Goal: Information Seeking & Learning: Learn about a topic

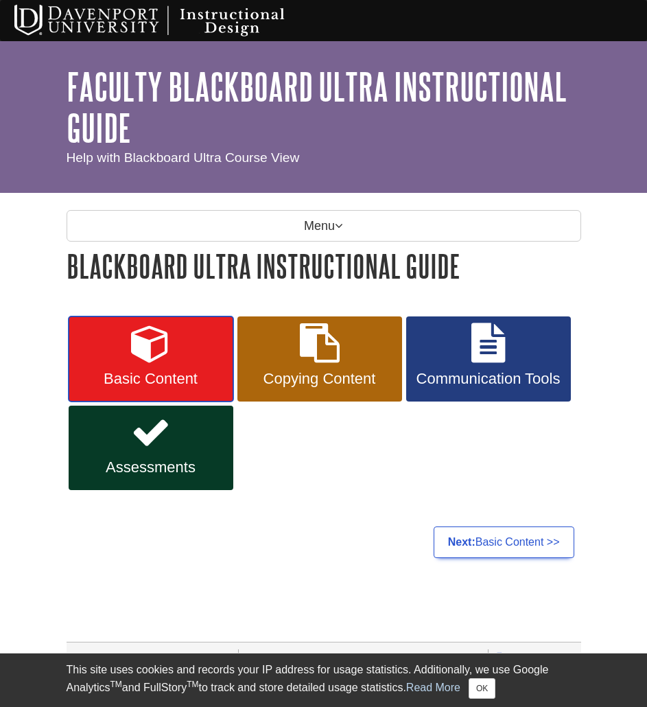
click at [168, 364] on link "Basic Content" at bounding box center [151, 359] width 165 height 85
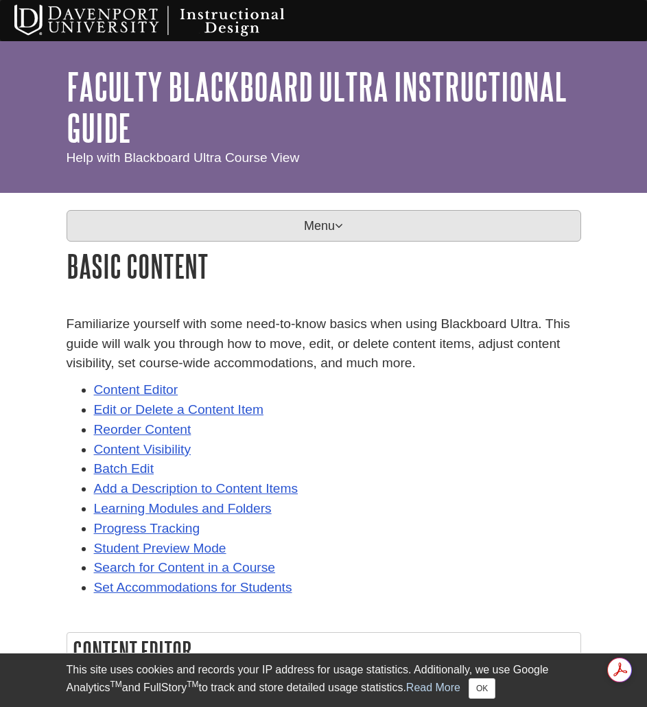
click at [219, 218] on p "Menu" at bounding box center [324, 226] width 515 height 32
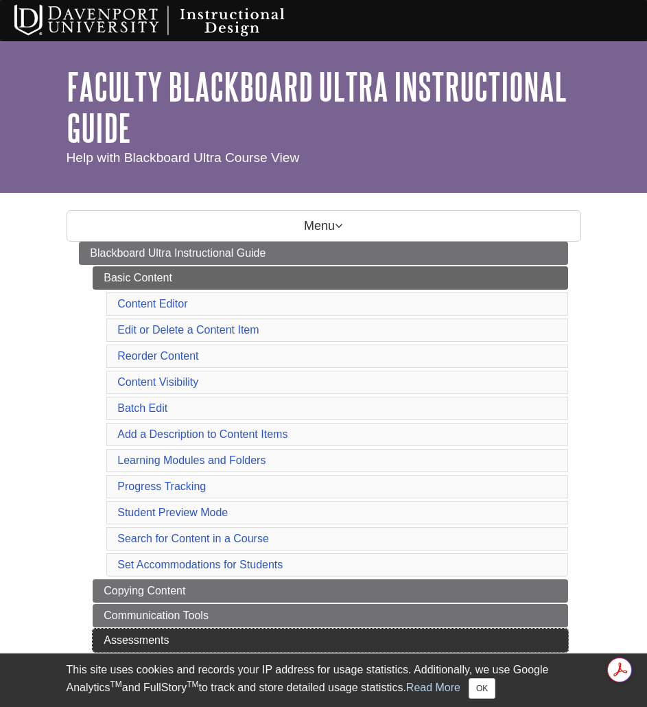
click at [203, 631] on link "Assessments" at bounding box center [331, 640] width 476 height 23
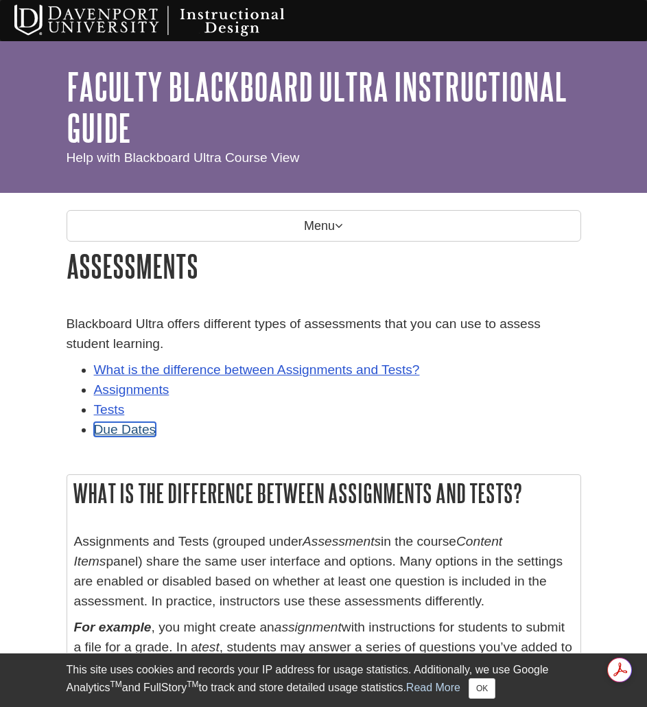
click at [146, 430] on link "Due Dates" at bounding box center [125, 429] width 62 height 14
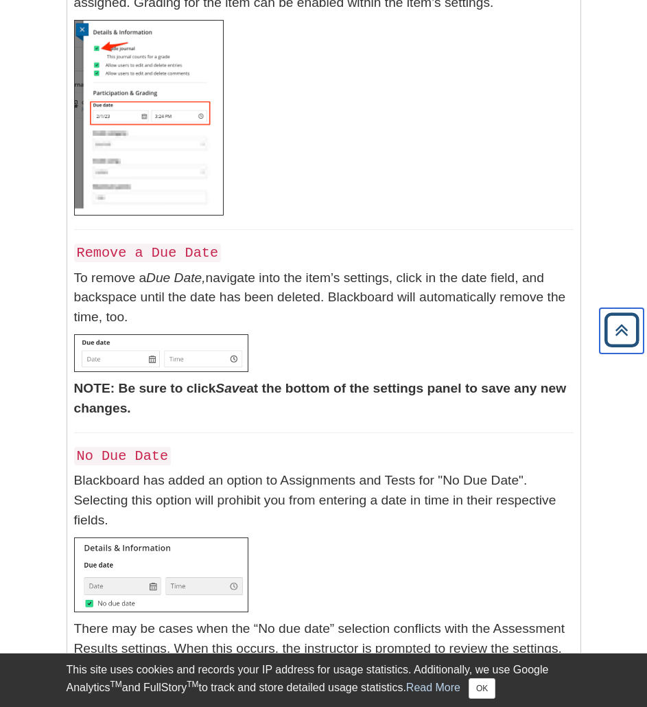
click at [614, 332] on icon "Back to Top" at bounding box center [622, 330] width 44 height 44
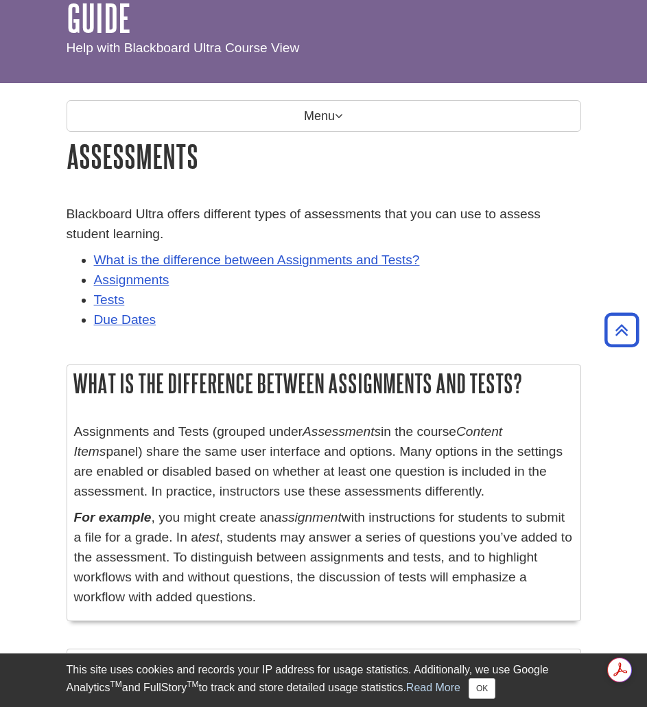
scroll to position [0, 0]
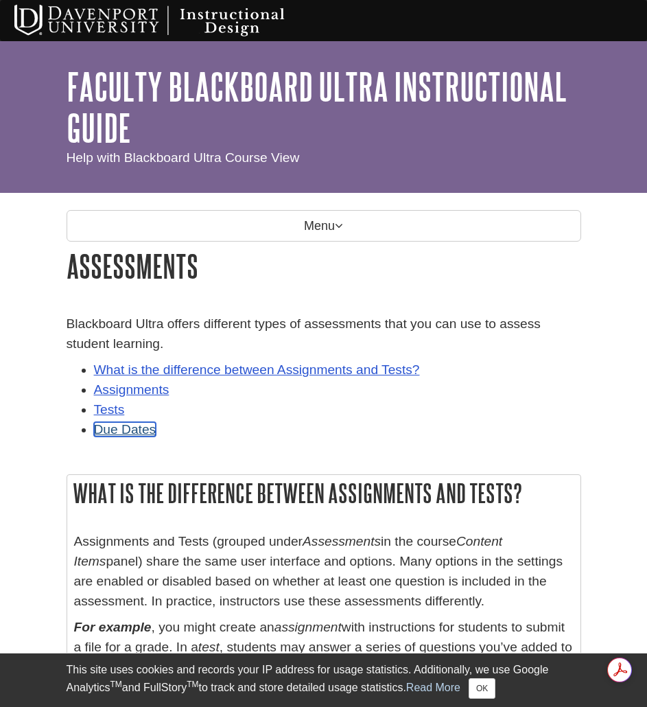
click at [128, 431] on link "Due Dates" at bounding box center [125, 429] width 62 height 14
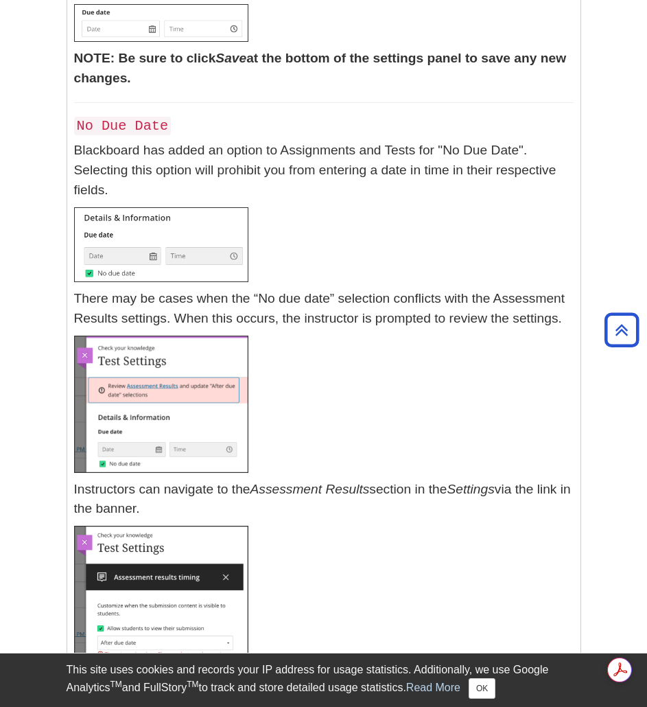
scroll to position [8699, 0]
